Goal: Transaction & Acquisition: Subscribe to service/newsletter

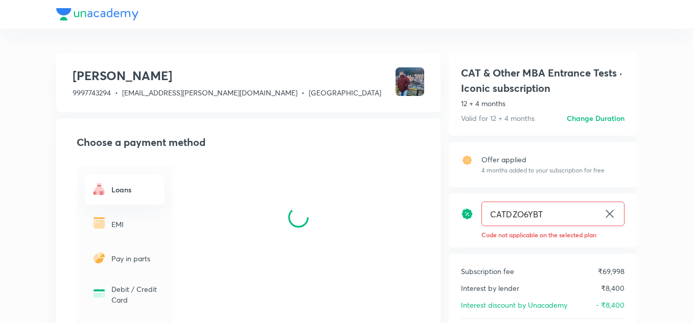
click at [605, 211] on icon at bounding box center [609, 214] width 12 height 12
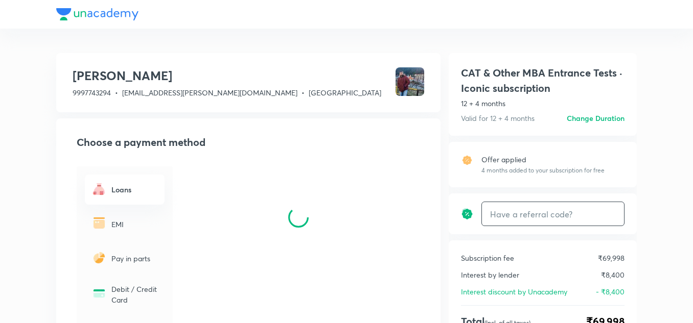
click at [556, 211] on input "text" at bounding box center [553, 214] width 142 height 24
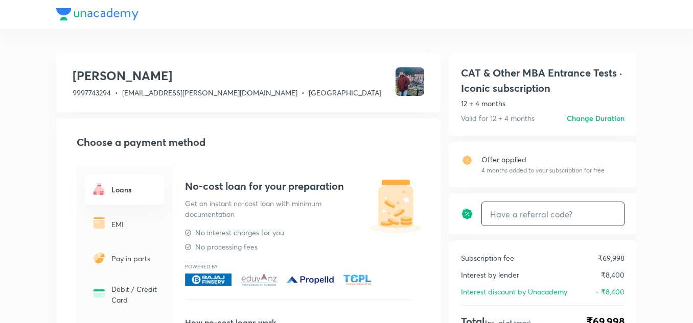
paste input "CATDGK29TW"
type input "CATDGK29TW"
drag, startPoint x: 601, startPoint y: 222, endPoint x: 607, endPoint y: 212, distance: 11.0
click at [607, 212] on div "CATDGK29TW Apply ​" at bounding box center [552, 214] width 143 height 25
click at [607, 212] on h6 "Apply" at bounding box center [605, 214] width 20 height 11
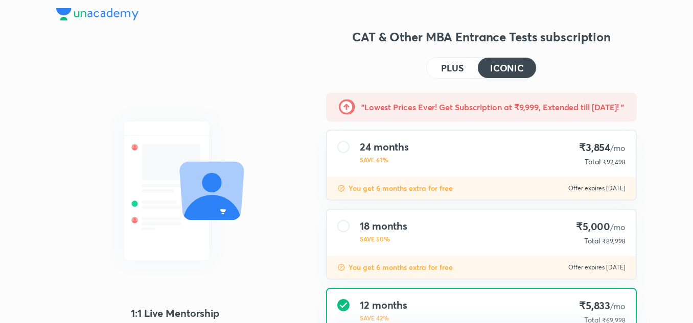
scroll to position [156, 0]
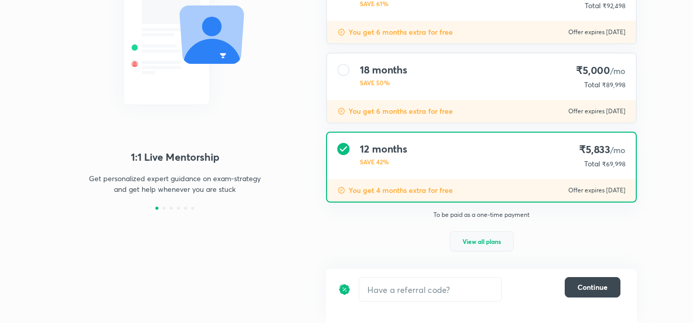
click at [477, 247] on button "View all plans" at bounding box center [481, 241] width 64 height 20
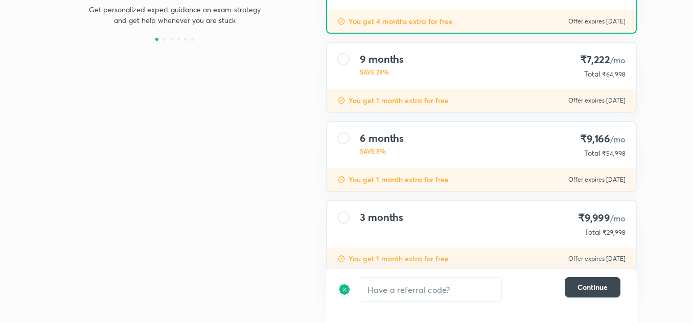
scroll to position [349, 0]
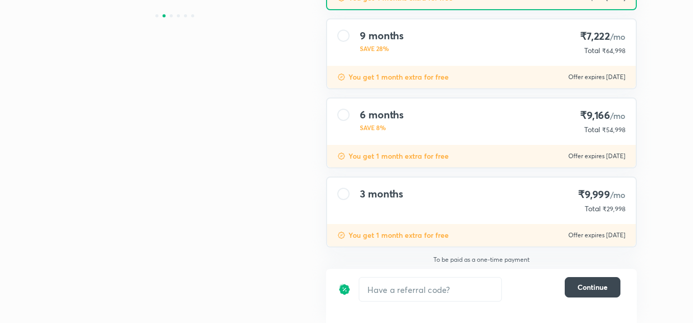
click at [414, 209] on div "3 months ₹9,999 /mo Total ₹29,998" at bounding box center [481, 201] width 308 height 46
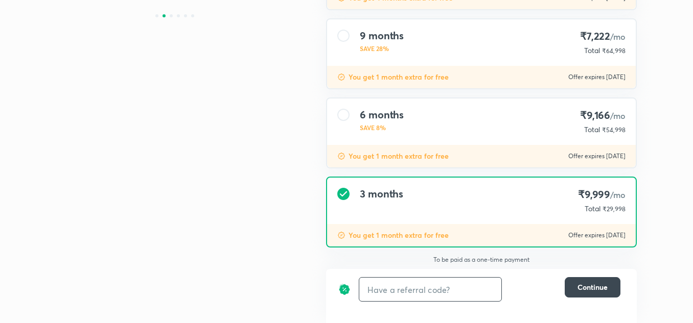
click at [439, 290] on input "text" at bounding box center [430, 290] width 142 height 24
paste input "https://unacademy.com/goal/cat-other-mba-entrance-tests/XNDUS/subscribe/G6X4RVA…"
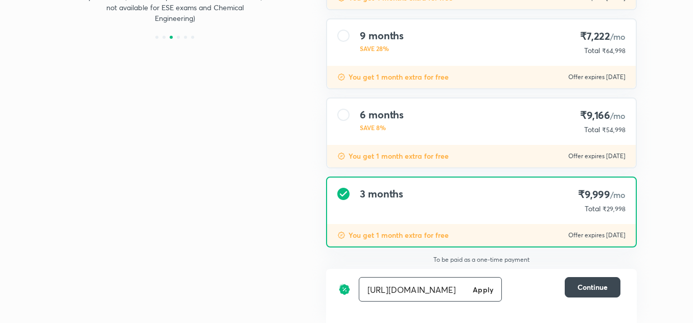
scroll to position [0, 0]
drag, startPoint x: 408, startPoint y: 285, endPoint x: 299, endPoint y: 303, distance: 110.2
click at [299, 303] on div "1:1 Live Mentorship Get personalized expert guidance on exam-strategy and get h…" at bounding box center [346, 1] width 580 height 643
type input "CATDGK29TW"
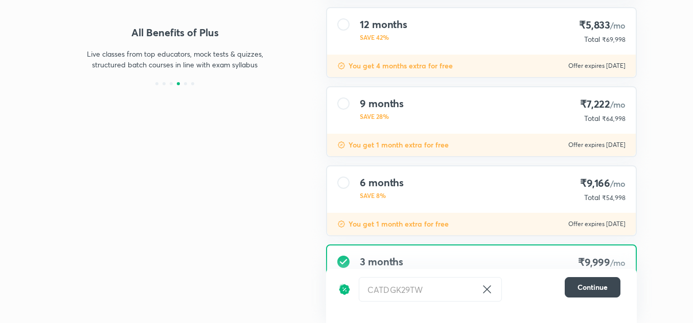
scroll to position [289, 0]
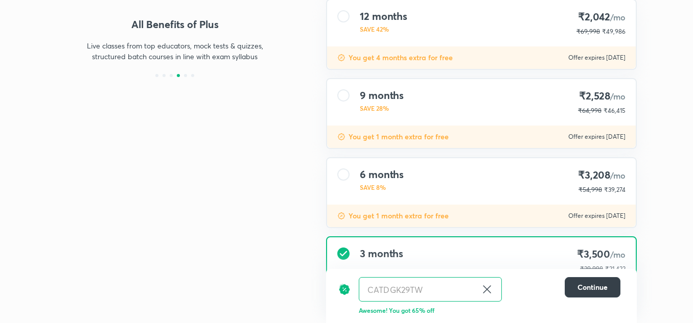
click at [593, 296] on button "Continue" at bounding box center [592, 287] width 56 height 20
